Goal: Task Accomplishment & Management: Manage account settings

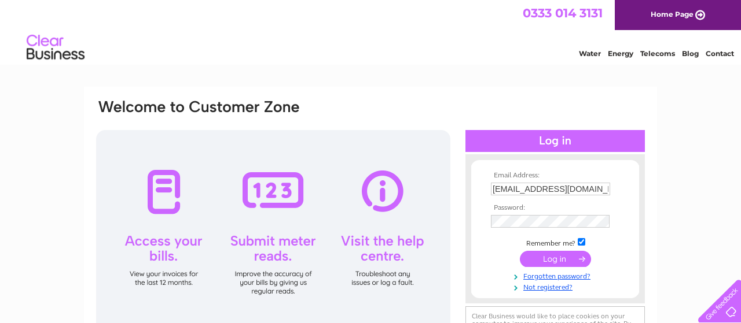
click at [564, 263] on input "submit" at bounding box center [555, 259] width 71 height 16
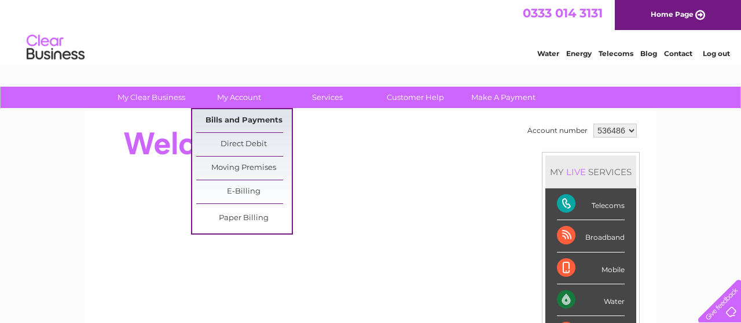
click at [241, 116] on link "Bills and Payments" at bounding box center [243, 120] width 95 height 23
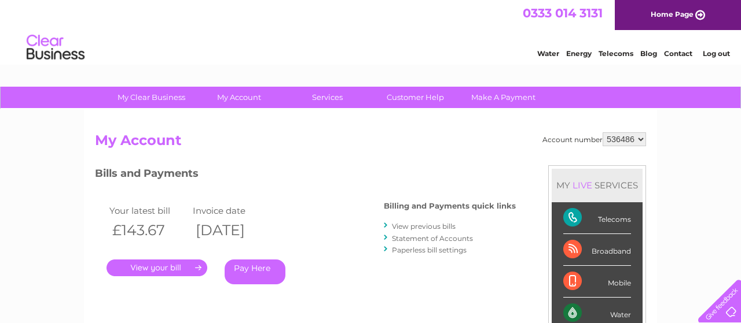
click at [157, 267] on link "." at bounding box center [156, 268] width 101 height 17
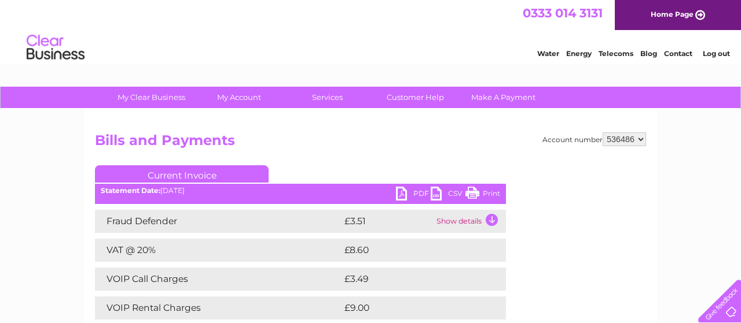
click at [400, 193] on link "PDF" at bounding box center [413, 195] width 35 height 17
